Goal: Task Accomplishment & Management: Complete application form

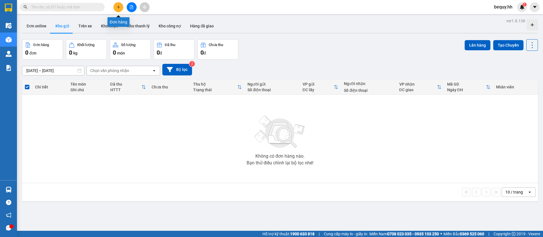
click at [119, 7] on icon "plus" at bounding box center [119, 7] width 4 height 4
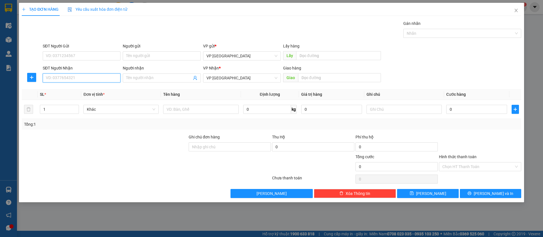
click at [98, 80] on input "SĐT Người Nhận" at bounding box center [82, 78] width 78 height 9
click at [77, 75] on input "0343411711" at bounding box center [82, 78] width 78 height 9
type input "0343411711"
click at [368, 79] on input "text" at bounding box center [339, 77] width 83 height 9
type input "4"
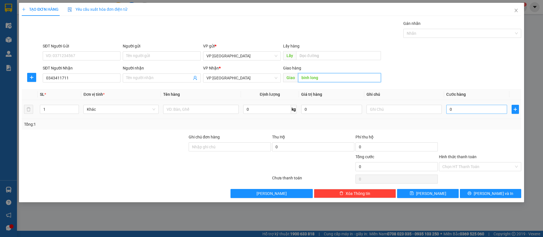
type input "binh long"
click at [471, 106] on input "0" at bounding box center [476, 109] width 61 height 9
type input "4"
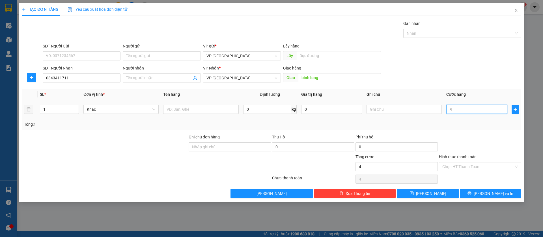
type input "40"
type input "400"
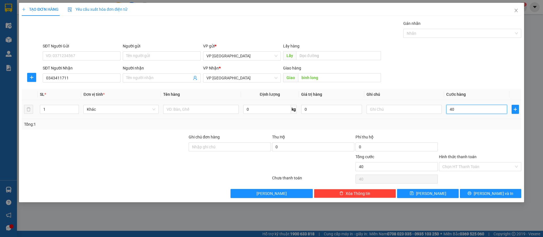
type input "400"
type input "4.000"
type input "40.000"
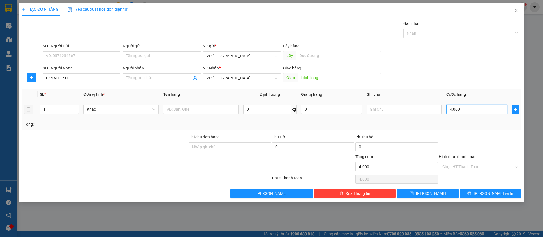
type input "40.000"
click at [443, 196] on button "[PERSON_NAME]" at bounding box center [427, 193] width 61 height 9
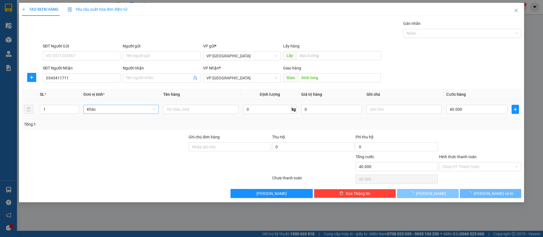
type input "0"
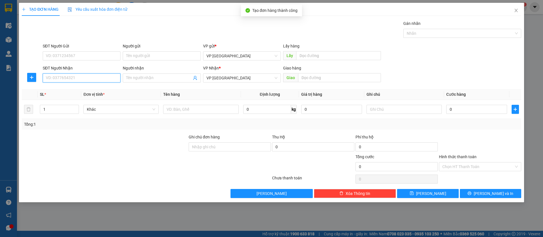
click at [91, 79] on input "SĐT Người Nhận" at bounding box center [82, 78] width 78 height 9
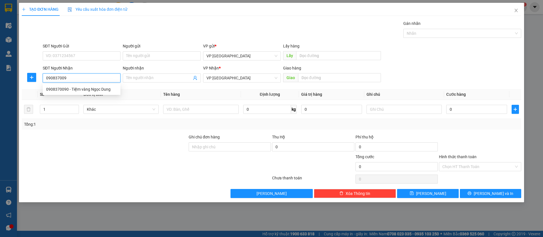
type input "0908370090"
click at [96, 85] on div "0908370090 - Tiệm vàng Ngọc Dung" at bounding box center [82, 89] width 78 height 9
type input "Tiệm vàng Ngọc Dung"
type input "[GEOGRAPHIC_DATA]"
type input "50.000"
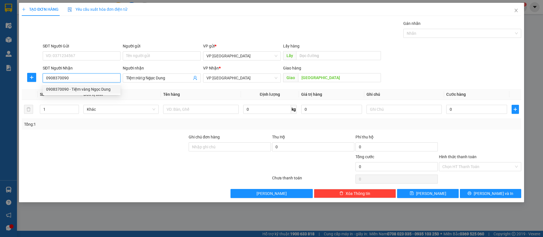
type input "50.000"
type input "0908370090"
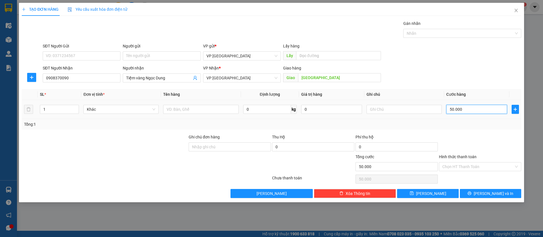
click at [471, 110] on input "50.000" at bounding box center [476, 109] width 61 height 9
type input "0"
type input "40"
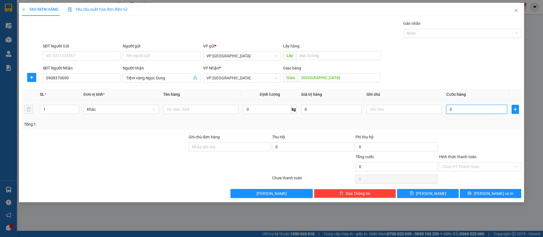
type input "40"
type input "400"
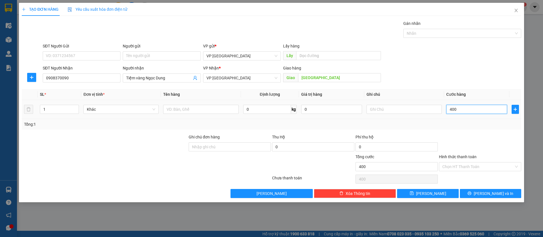
type input "4.000"
type input "40.000"
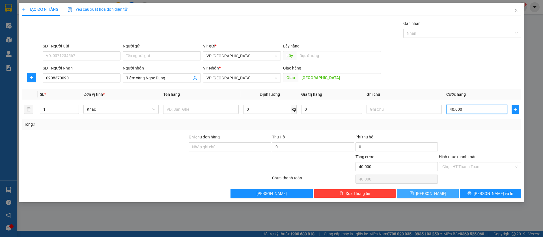
type input "40.000"
click at [438, 194] on button "[PERSON_NAME]" at bounding box center [427, 193] width 61 height 9
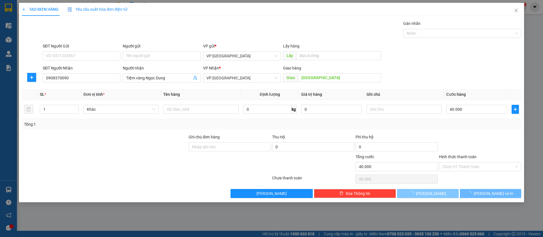
type input "0"
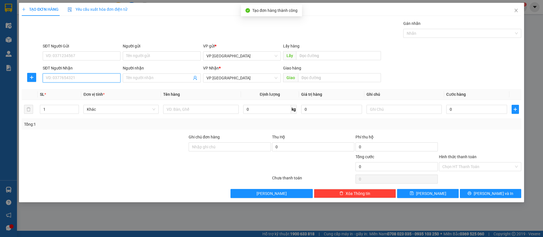
click at [89, 77] on input "SĐT Người Nhận" at bounding box center [82, 78] width 78 height 9
type input "0965550220"
click at [87, 90] on div "0965550220" at bounding box center [81, 89] width 71 height 6
type input "CX LAN SINH [PERSON_NAME]"
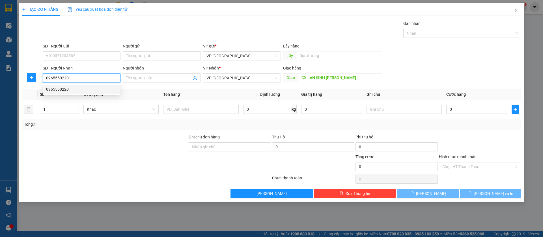
type input "40.000"
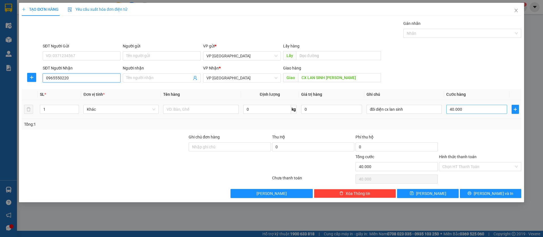
type input "0965550220"
click at [486, 109] on input "40.000" at bounding box center [476, 109] width 61 height 9
type input "3"
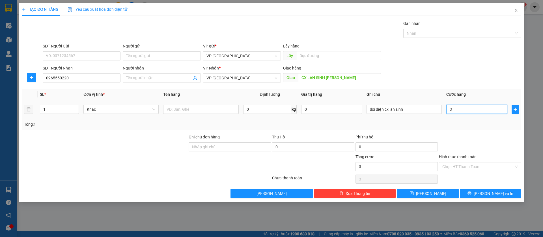
type input "30"
type input "300"
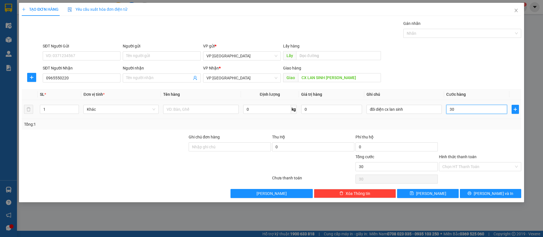
type input "300"
type input "3.000"
type input "30.000"
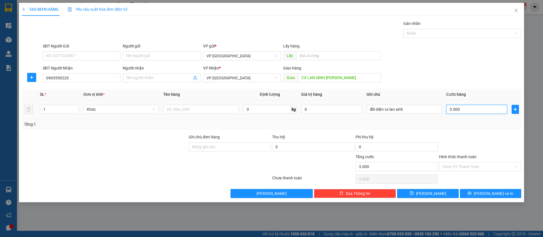
type input "30.000"
click at [441, 193] on button "[PERSON_NAME]" at bounding box center [427, 193] width 61 height 9
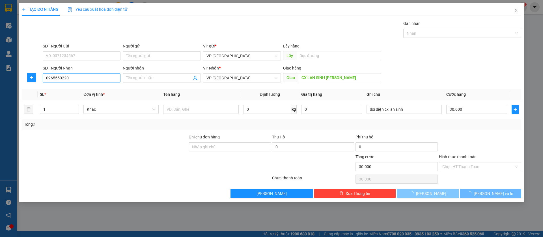
type input "0"
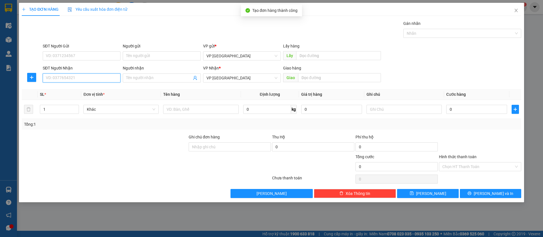
click at [75, 77] on input "SĐT Người Nhận" at bounding box center [82, 78] width 78 height 9
type input "0972241079"
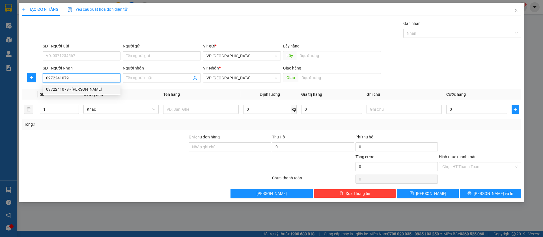
click at [98, 87] on div "0972241079 - [PERSON_NAME]" at bounding box center [81, 89] width 71 height 6
type input "[PERSON_NAME]"
type input "BINH LONG(CƯỚC RỒI)"
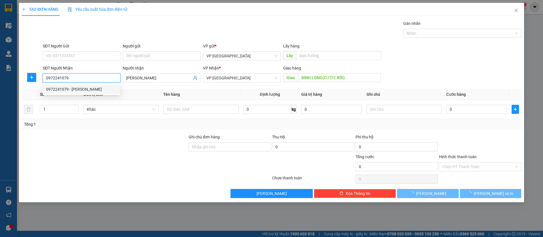
type input "40.000"
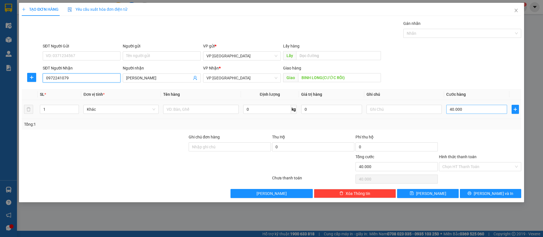
type input "0972241079"
click at [481, 111] on input "40.000" at bounding box center [476, 109] width 61 height 9
type input "5"
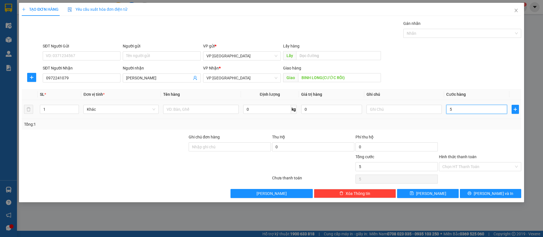
type input "50"
type input "500"
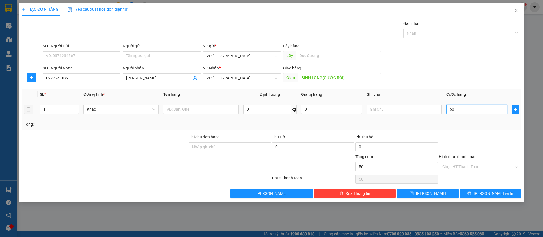
type input "500"
type input "5.000"
type input "50.000"
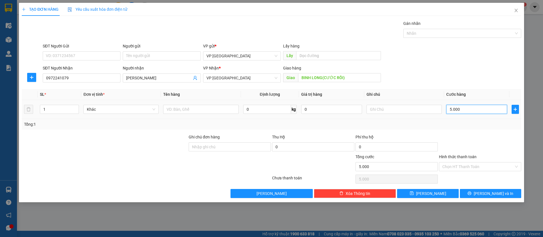
type input "50.000"
click at [484, 163] on input "Hình thức thanh toán" at bounding box center [478, 167] width 72 height 8
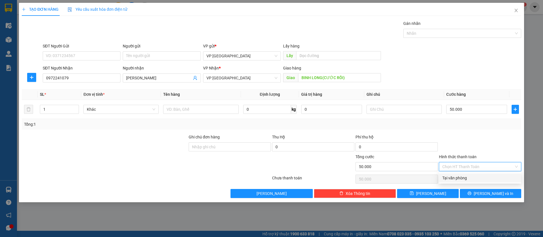
click at [451, 178] on div "Tại văn phòng" at bounding box center [480, 178] width 76 height 6
type input "0"
click at [439, 191] on button "[PERSON_NAME]" at bounding box center [427, 193] width 61 height 9
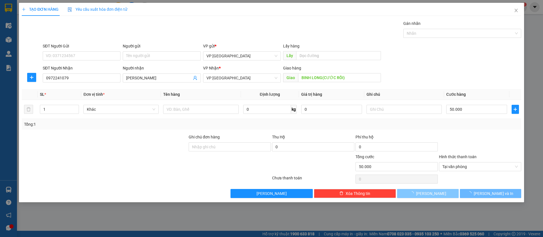
type input "0"
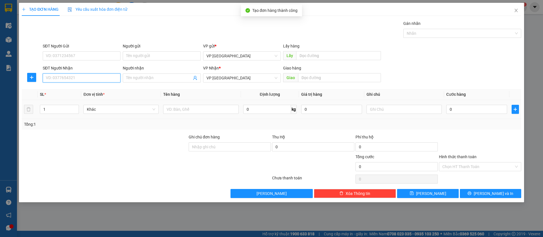
click at [80, 80] on input "SĐT Người Nhận" at bounding box center [82, 78] width 78 height 9
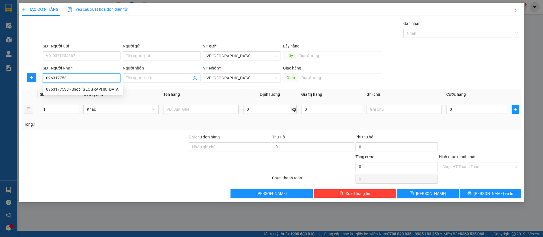
type input "0963177538"
click at [88, 87] on div "0963177538 - Shop [GEOGRAPHIC_DATA]" at bounding box center [83, 89] width 74 height 6
type input "Shop [GEOGRAPHIC_DATA]"
type input "[GEOGRAPHIC_DATA]"
type input "50.000"
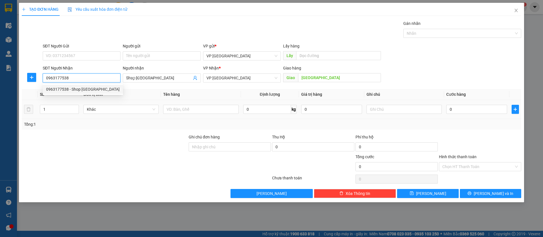
type input "50.000"
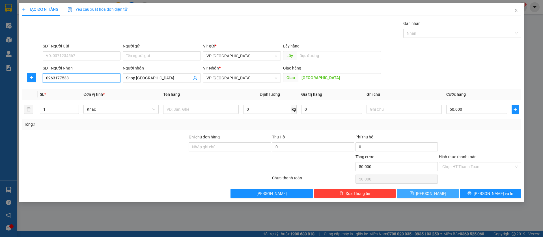
type input "0963177538"
click at [445, 191] on button "[PERSON_NAME]" at bounding box center [427, 193] width 61 height 9
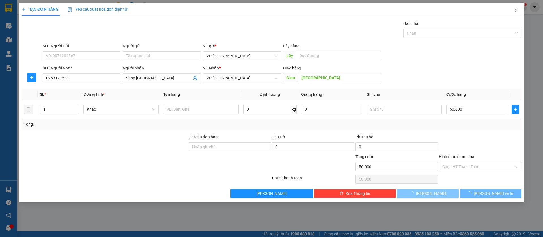
type input "0"
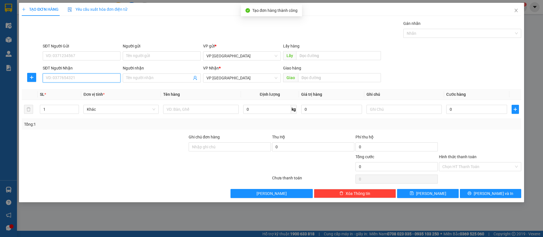
click at [92, 78] on input "SĐT Người Nhận" at bounding box center [82, 78] width 78 height 9
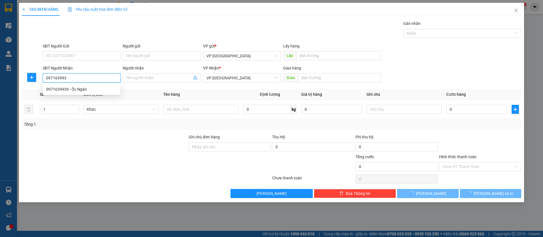
type input "0971639939"
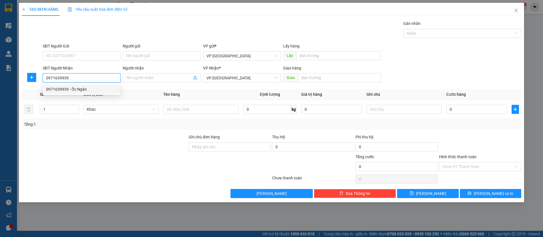
click at [93, 88] on div "0971639939 - Ốc Ngân" at bounding box center [81, 89] width 71 height 6
type input "Ốc Ngân"
type input "[PERSON_NAME]"
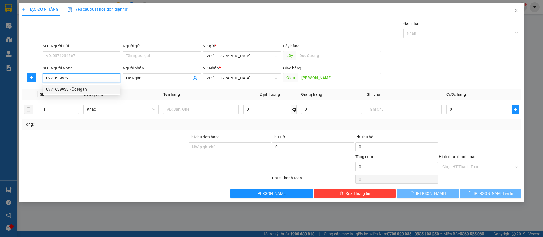
type input "50.000"
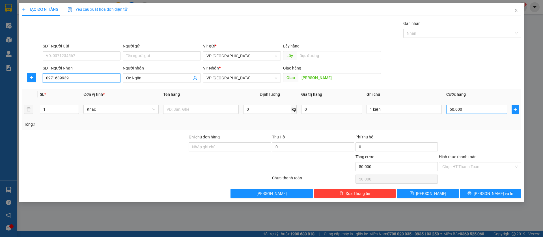
type input "0971639939"
click at [485, 111] on input "50.000" at bounding box center [476, 109] width 61 height 9
type input "4"
type input "43"
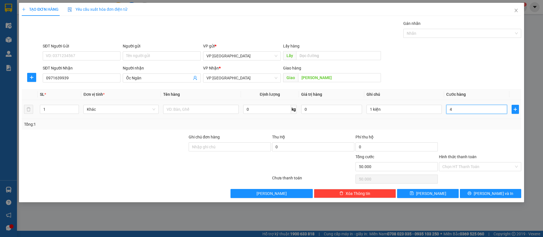
type input "43"
type input "4"
type input "40"
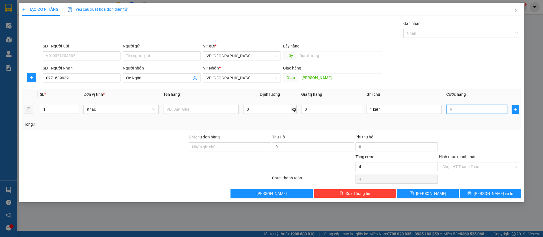
type input "40"
type input "400"
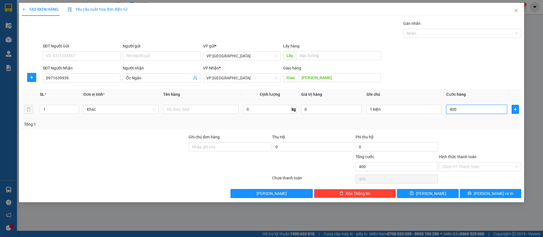
type input "4.000"
type input "40.000"
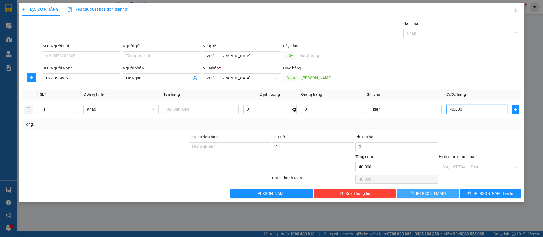
type input "40.000"
click at [434, 193] on span "[PERSON_NAME]" at bounding box center [431, 194] width 30 height 6
type input "0"
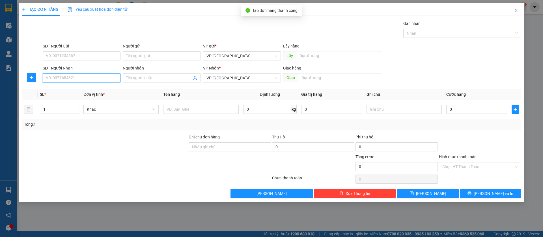
click at [105, 76] on input "SĐT Người Nhận" at bounding box center [82, 78] width 78 height 9
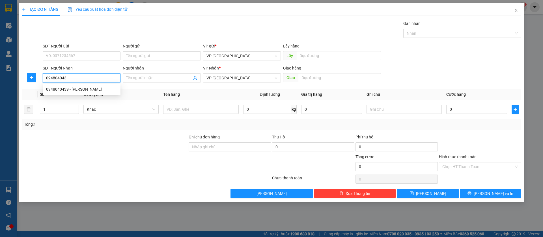
type input "0948040439"
click at [103, 89] on div "0948040439 - [PERSON_NAME]" at bounding box center [81, 89] width 71 height 6
type input "[PERSON_NAME]"
type input "n3 xa cam Bình Long"
type input "30.000"
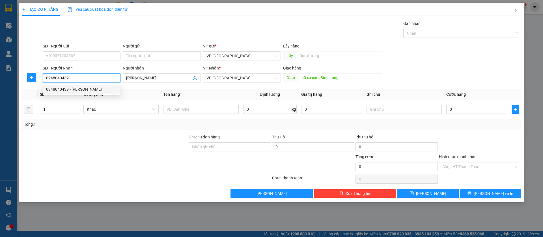
type input "30.000"
type input "0948040439"
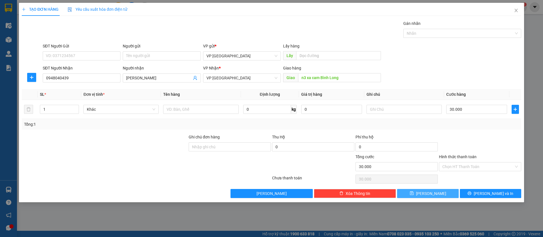
click at [430, 194] on span "[PERSON_NAME]" at bounding box center [431, 194] width 30 height 6
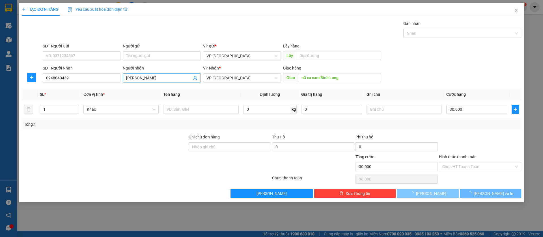
type input "0"
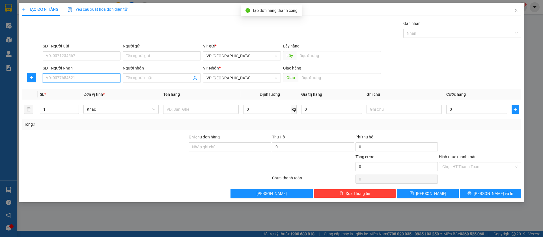
click at [99, 75] on input "SĐT Người Nhận" at bounding box center [82, 78] width 78 height 9
type input "0986022220"
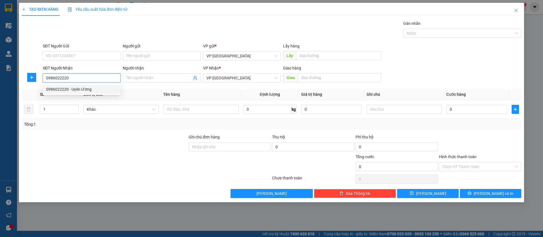
click at [100, 87] on div "0986022220 - Uyên Ương" at bounding box center [81, 89] width 71 height 6
type input "Uyên Ương"
type input "Chơn Thành"
type input "30.000"
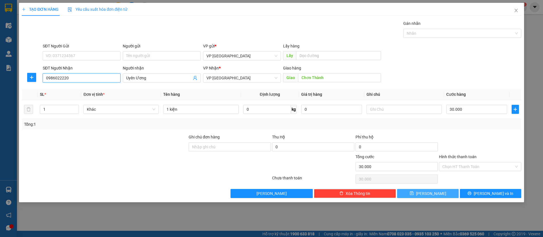
type input "0986022220"
click at [438, 191] on button "[PERSON_NAME]" at bounding box center [427, 193] width 61 height 9
type input "0"
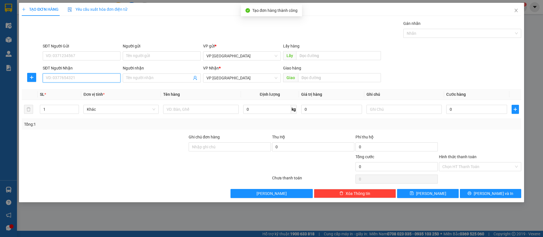
click at [102, 81] on input "SĐT Người Nhận" at bounding box center [82, 78] width 78 height 9
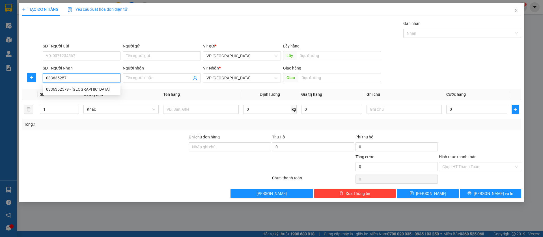
type input "0336352579"
click at [112, 89] on div "0336352579 - [GEOGRAPHIC_DATA]" at bounding box center [81, 89] width 71 height 6
type input "[PERSON_NAME]"
type input "Ngã 3 Đồng Tâm"
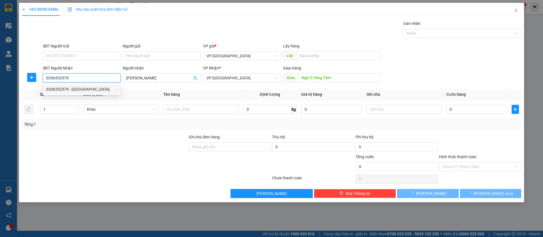
type input "50.000"
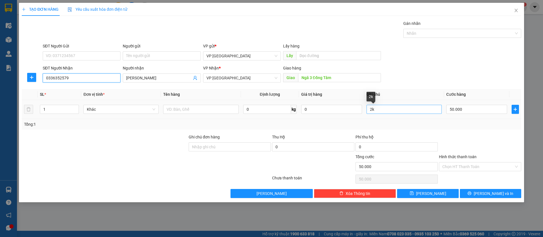
type input "0336352579"
click at [434, 108] on input "2k" at bounding box center [404, 109] width 75 height 9
type input "2"
type input "1b"
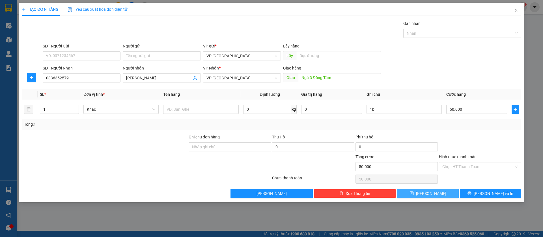
click at [436, 193] on button "[PERSON_NAME]" at bounding box center [427, 193] width 61 height 9
type input "0"
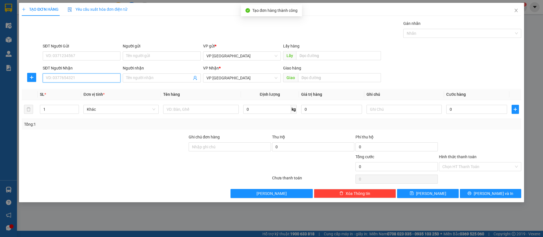
click at [60, 77] on input "SĐT Người Nhận" at bounding box center [82, 78] width 78 height 9
type input "0971212161"
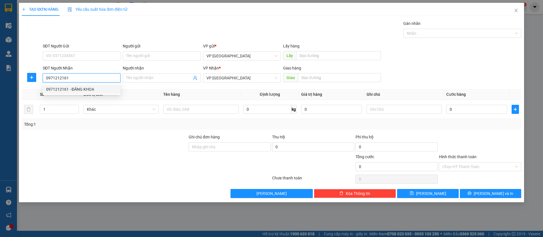
click at [92, 90] on div "0971212161 - ĐĂNG KHOA" at bounding box center [81, 89] width 71 height 6
type input "ĐĂNG KHOA"
type input "ĐT ĐĂNG KHOA"
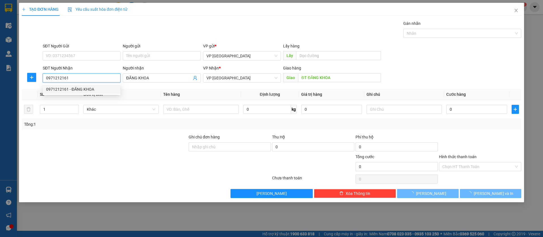
type input "50.000"
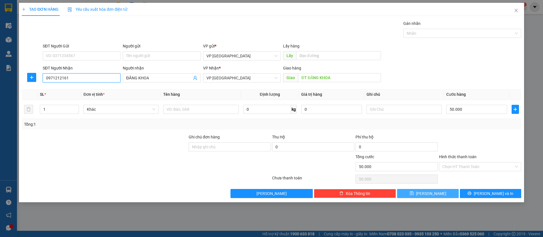
type input "0971212161"
click at [445, 194] on button "[PERSON_NAME]" at bounding box center [427, 193] width 61 height 9
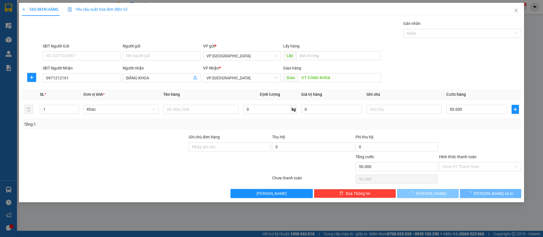
type input "0"
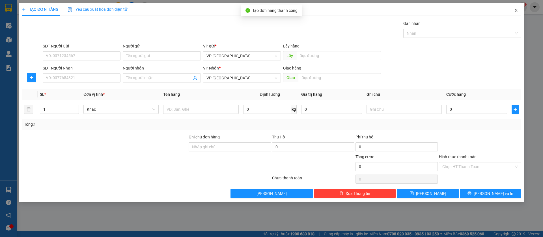
click at [517, 10] on icon "close" at bounding box center [516, 10] width 5 height 5
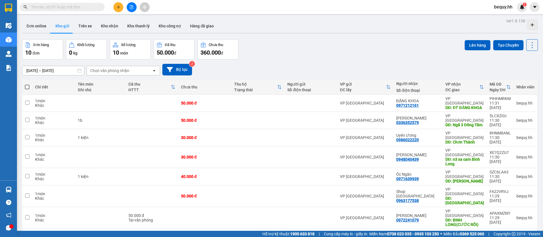
click at [25, 88] on span at bounding box center [27, 87] width 5 height 5
click at [27, 84] on input "checkbox" at bounding box center [27, 84] width 0 height 0
checkbox input "true"
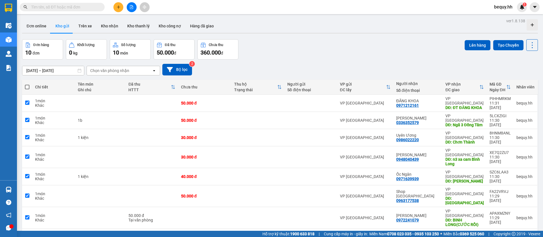
checkbox input "true"
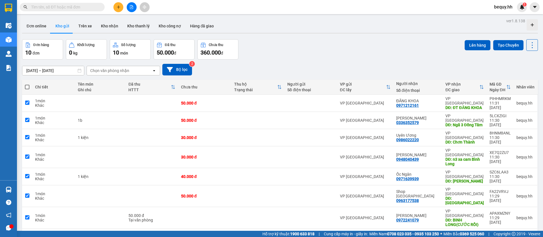
checkbox input "true"
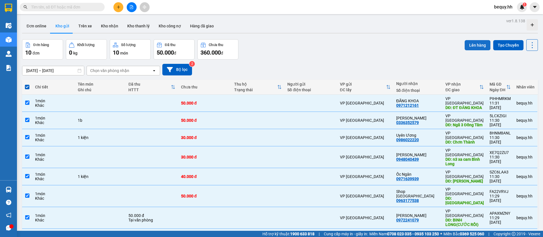
click at [477, 43] on button "Lên hàng" at bounding box center [478, 45] width 26 height 10
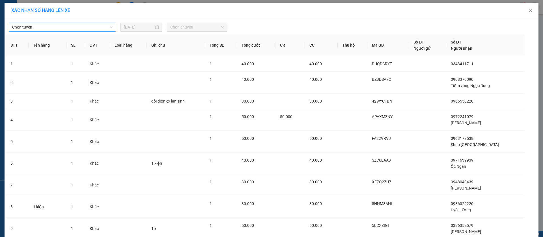
click at [89, 26] on span "Chọn tuyến" at bounding box center [62, 27] width 100 height 8
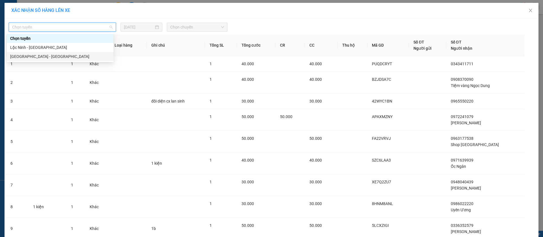
click at [48, 57] on div "[GEOGRAPHIC_DATA] - [GEOGRAPHIC_DATA]" at bounding box center [60, 56] width 100 height 6
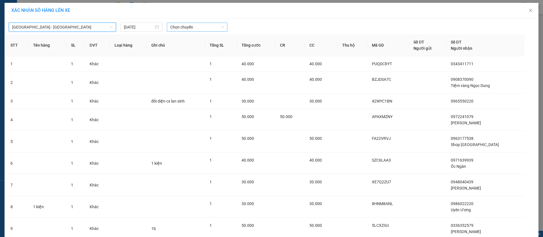
click at [170, 26] on span "Chọn chuyến" at bounding box center [197, 27] width 54 height 8
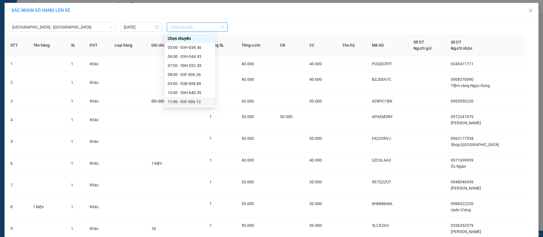
click at [177, 102] on div "11:00 - 93F-006.12" at bounding box center [190, 102] width 44 height 6
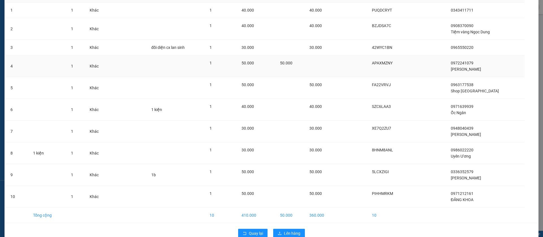
scroll to position [69, 0]
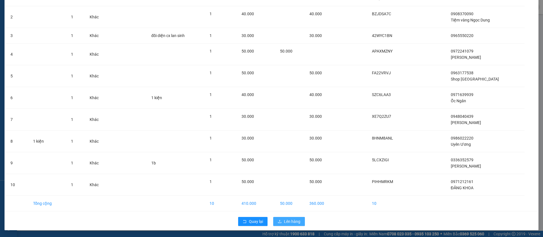
click at [292, 222] on span "Lên hàng" at bounding box center [292, 222] width 16 height 6
